Goal: Transaction & Acquisition: Purchase product/service

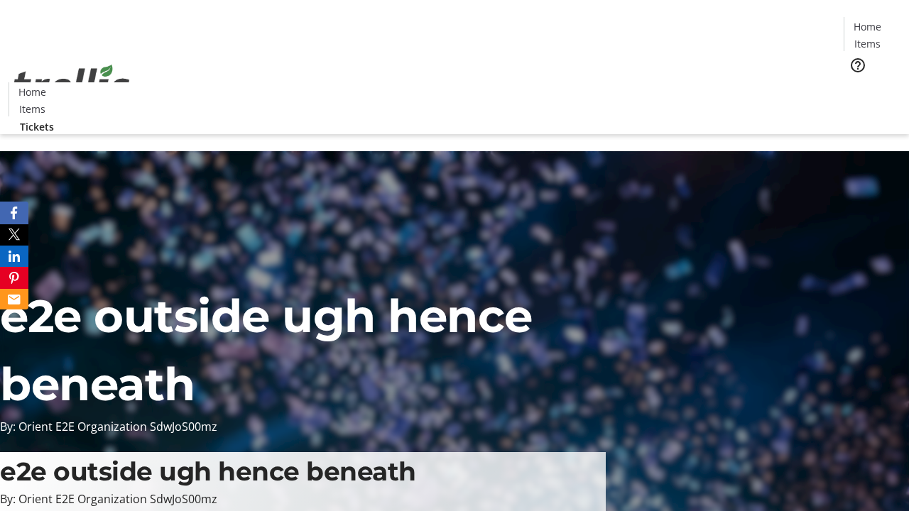
click at [855, 82] on span "Tickets" at bounding box center [872, 89] width 34 height 15
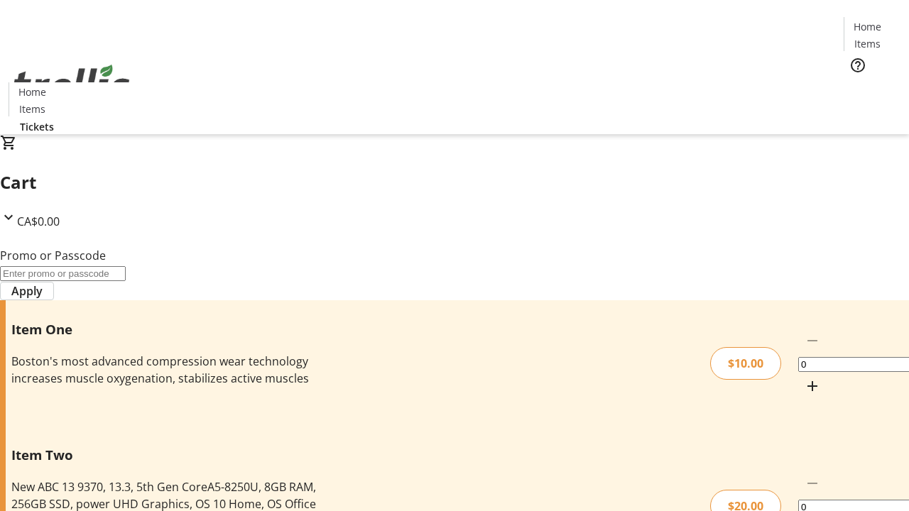
click at [804, 378] on mat-icon "Increment by one" at bounding box center [812, 386] width 17 height 17
type input "1"
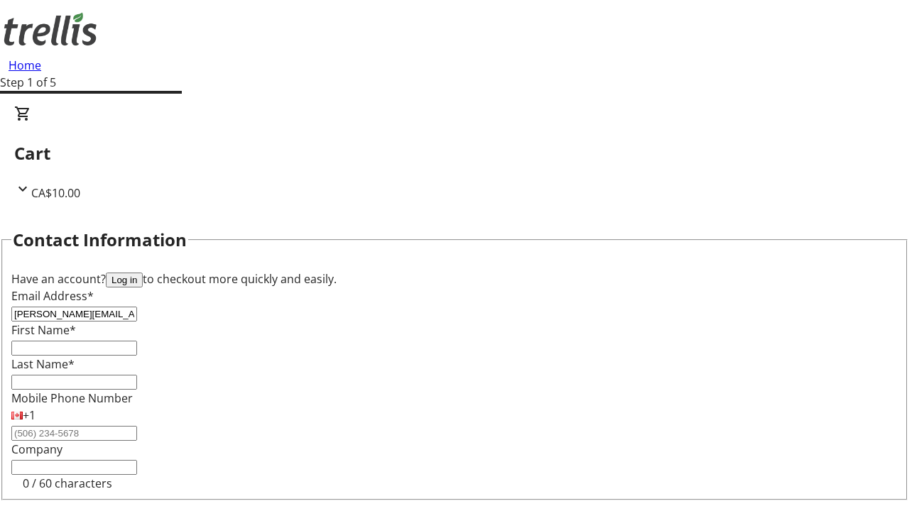
type input "[PERSON_NAME][EMAIL_ADDRESS][DOMAIN_NAME]"
type input "[PERSON_NAME]"
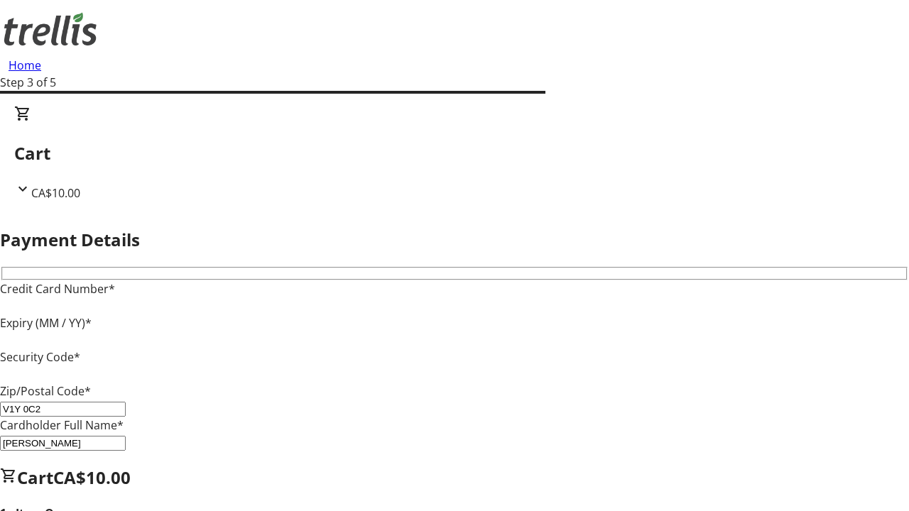
type input "V1Y 0C2"
